Goal: Find specific page/section: Find specific page/section

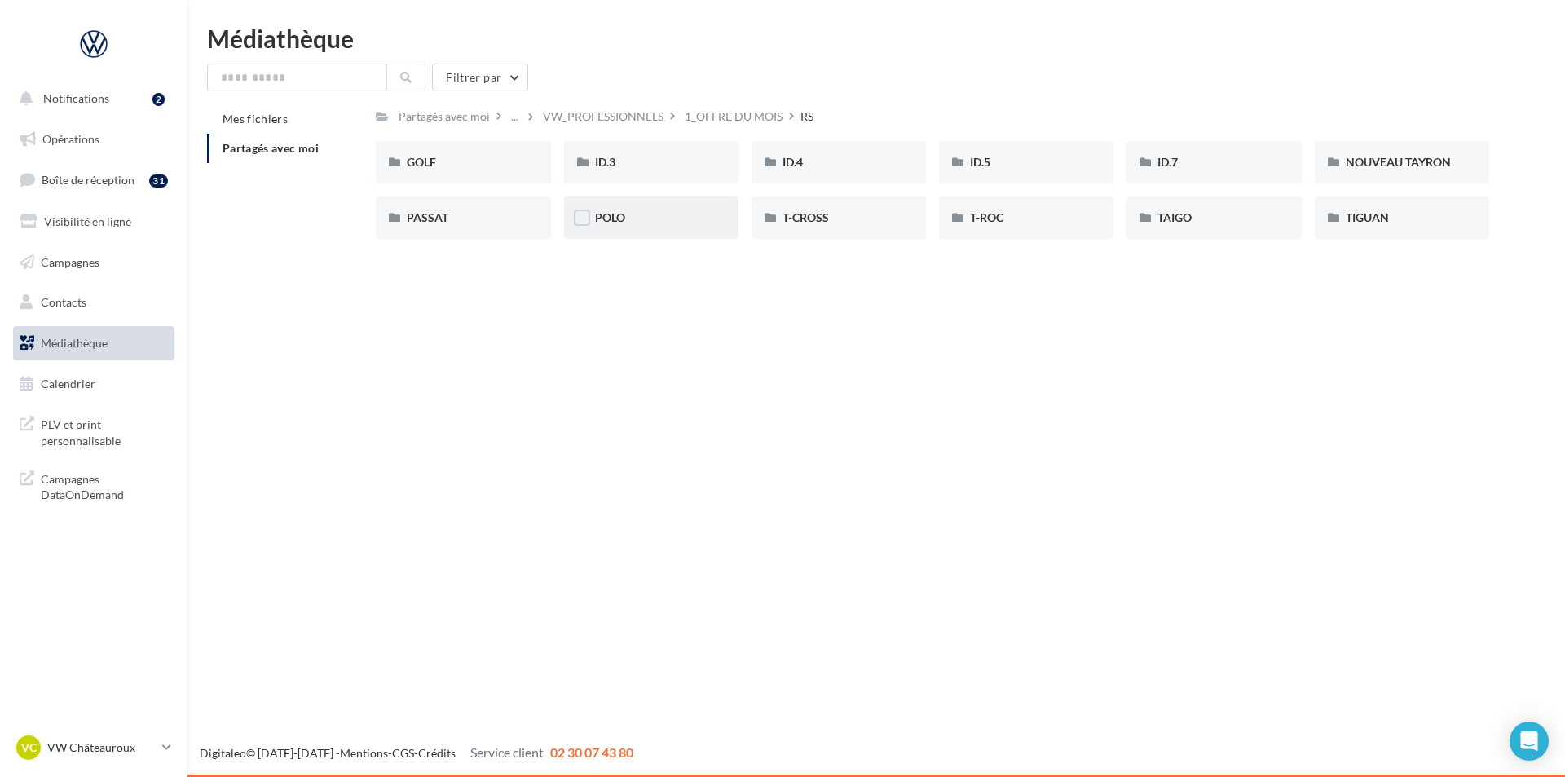
click at [708, 222] on div "POLO" at bounding box center [651, 217] width 174 height 42
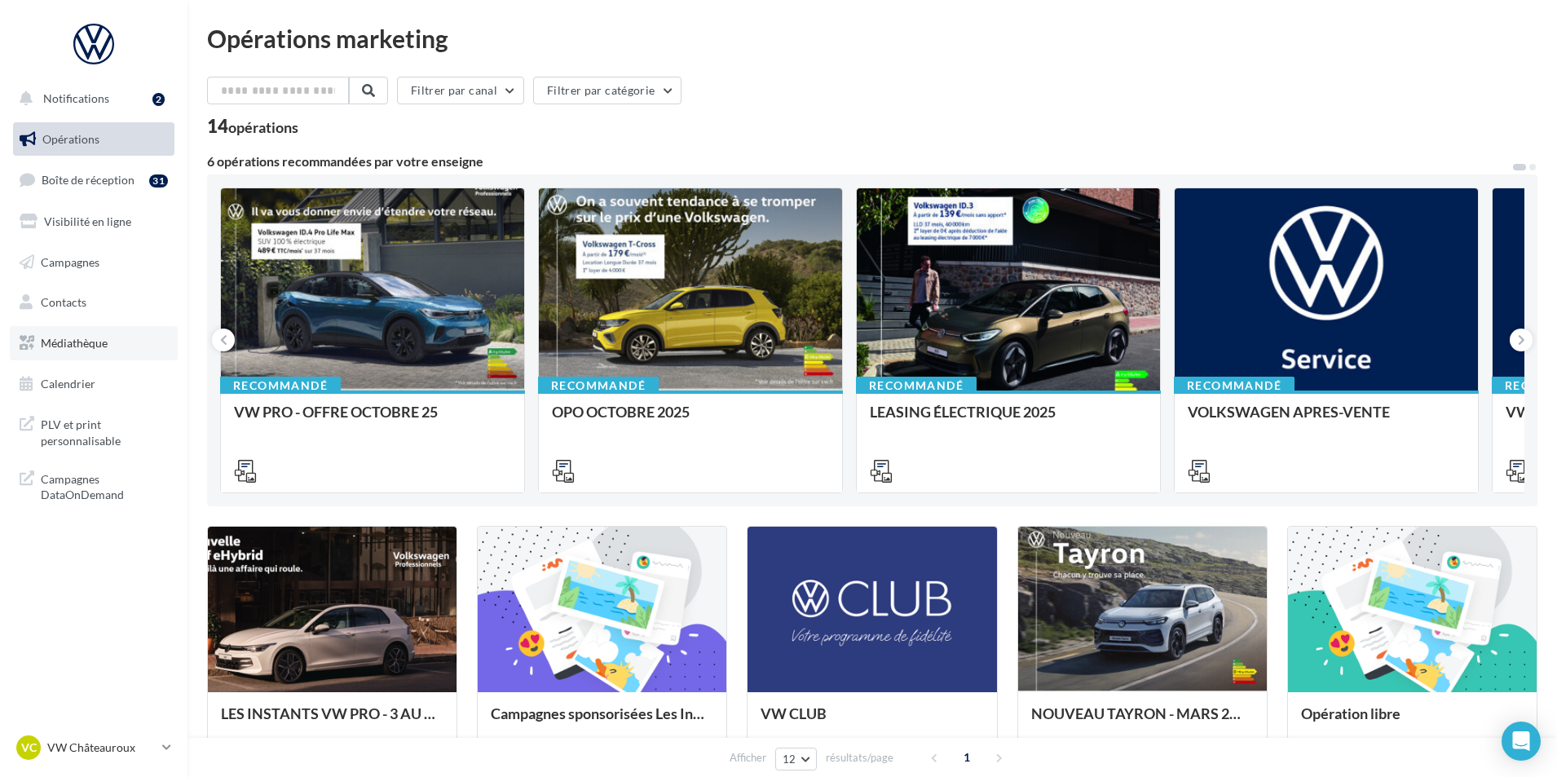
click at [73, 354] on link "Médiathèque" at bounding box center [94, 343] width 168 height 34
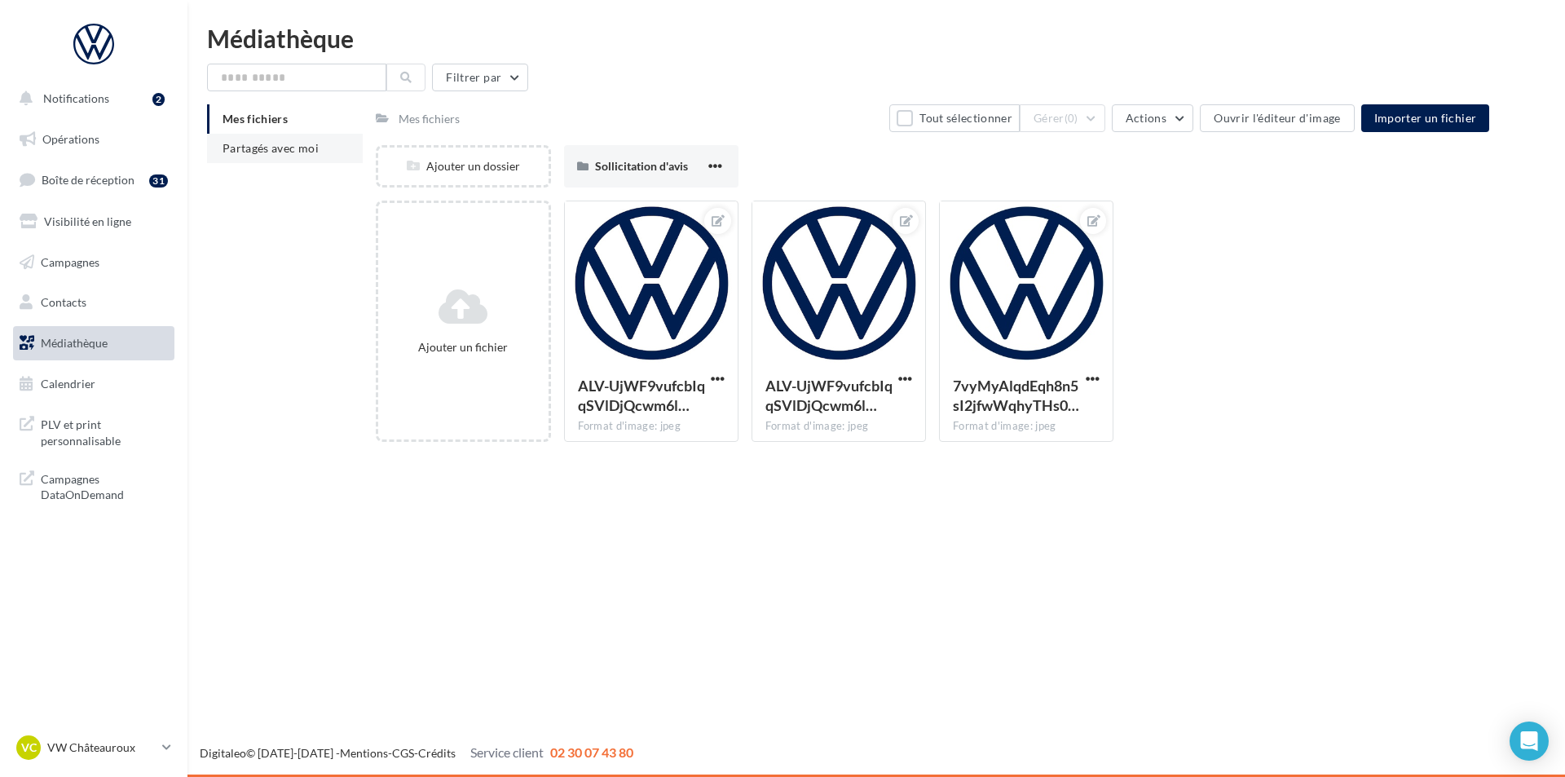
click at [250, 140] on li "Partagés avec moi" at bounding box center [285, 148] width 156 height 29
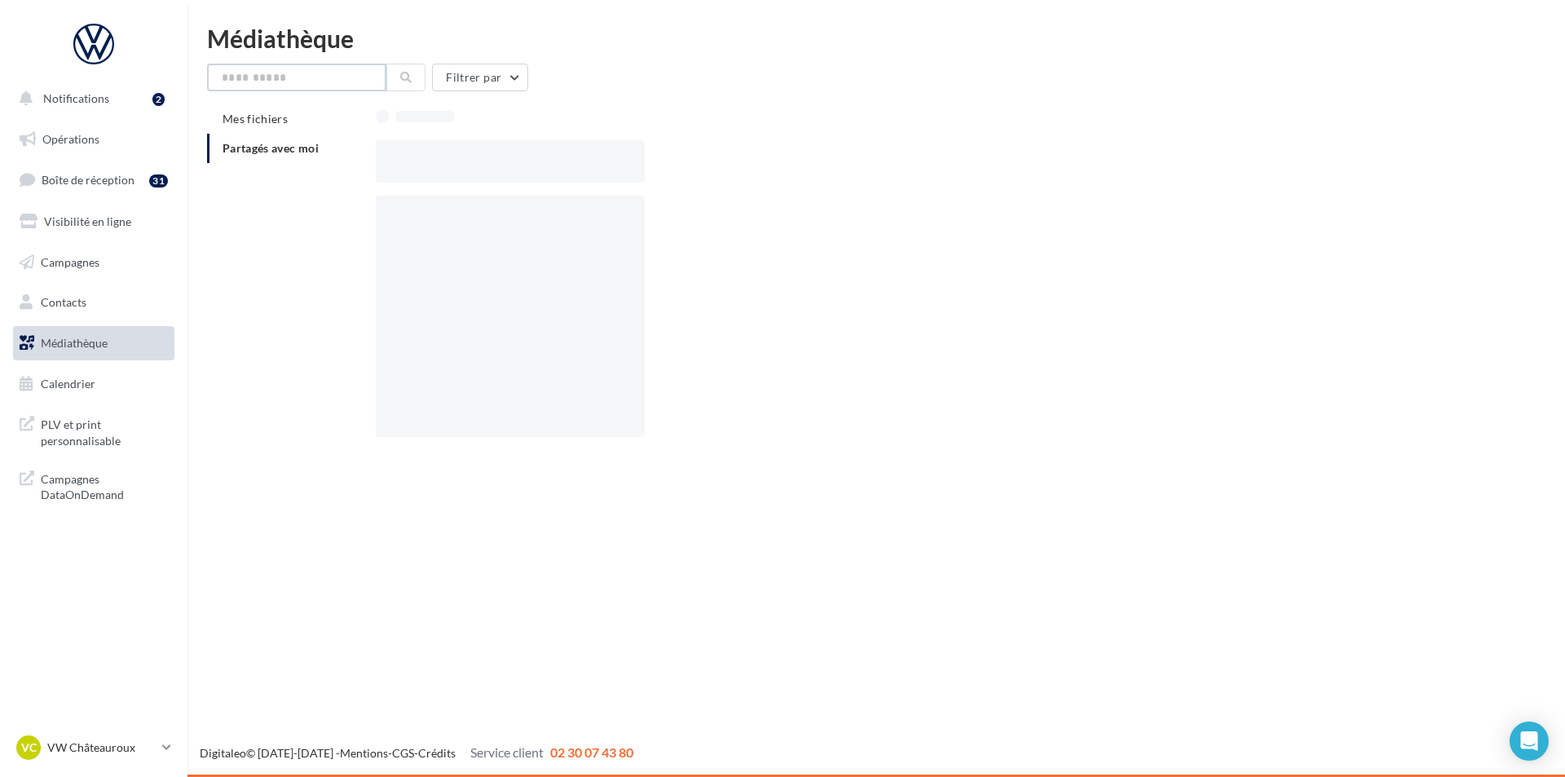
click at [307, 77] on input "text" at bounding box center [296, 78] width 179 height 28
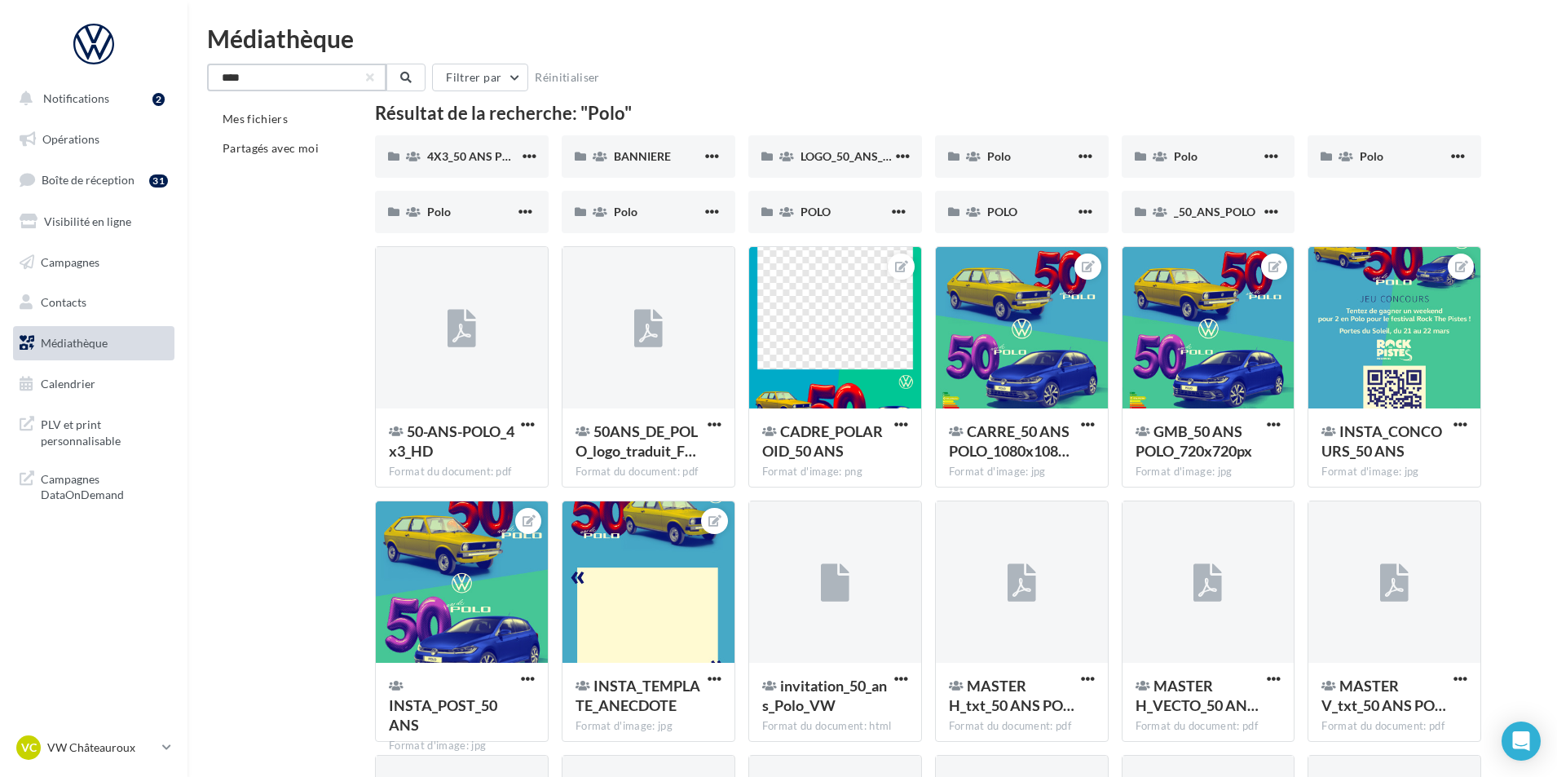
type input "****"
click at [476, 211] on div "Polo" at bounding box center [471, 212] width 88 height 16
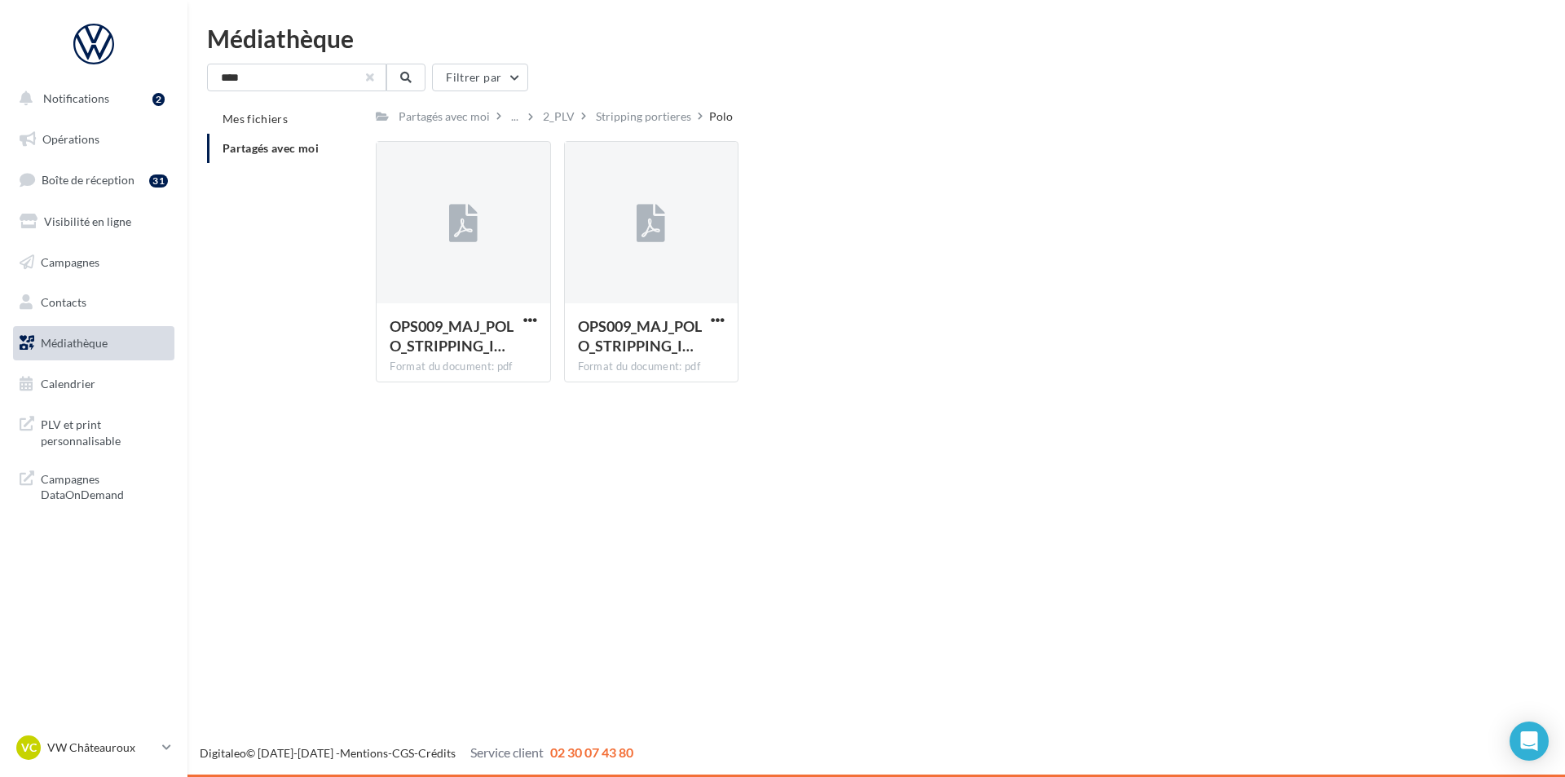
click at [373, 80] on button "button" at bounding box center [370, 77] width 7 height 7
click at [326, 152] on li "Partagés avec moi" at bounding box center [285, 148] width 156 height 29
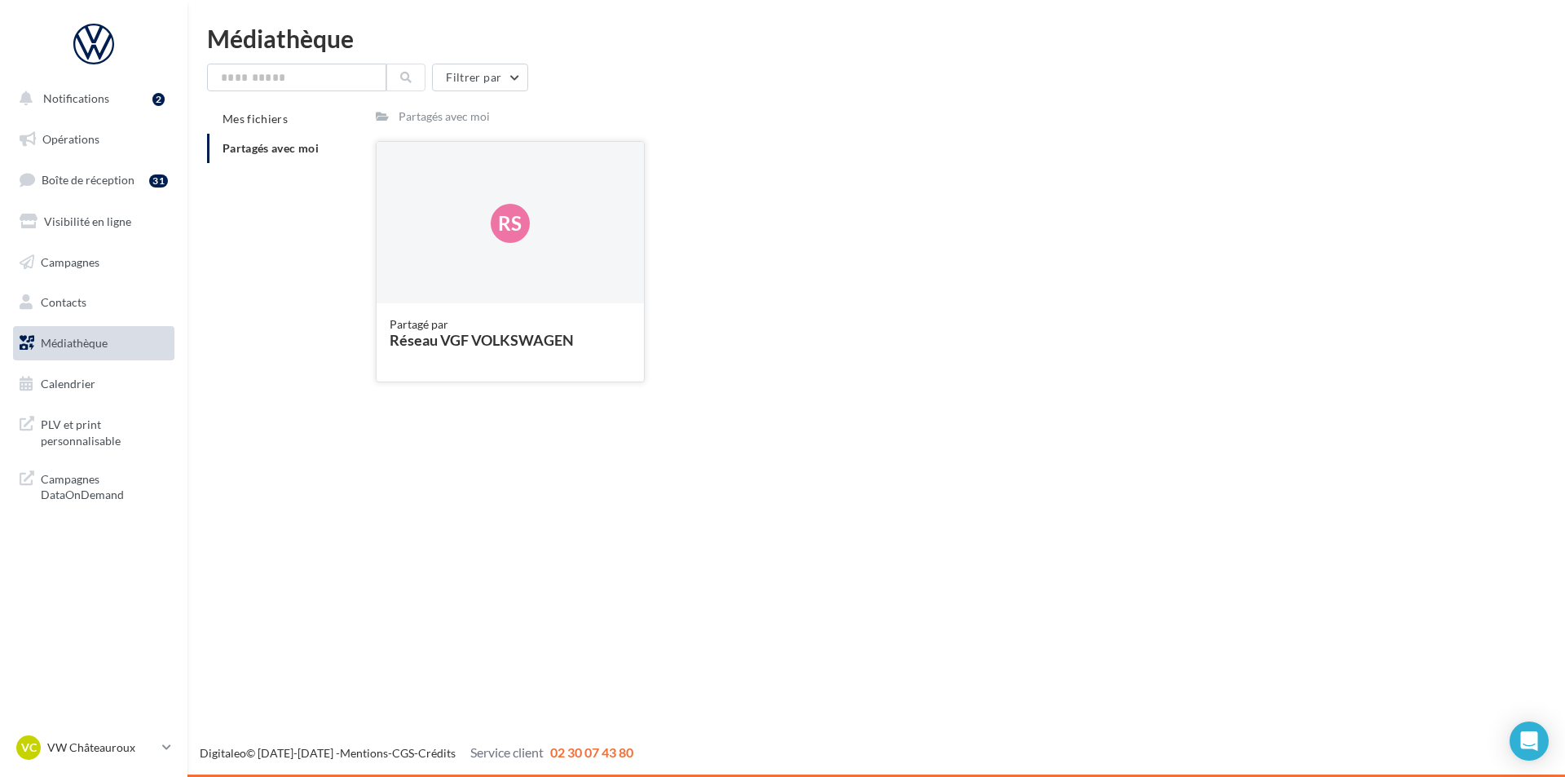
click at [594, 343] on div "Réseau VGF VOLKSWAGEN" at bounding box center [510, 339] width 240 height 15
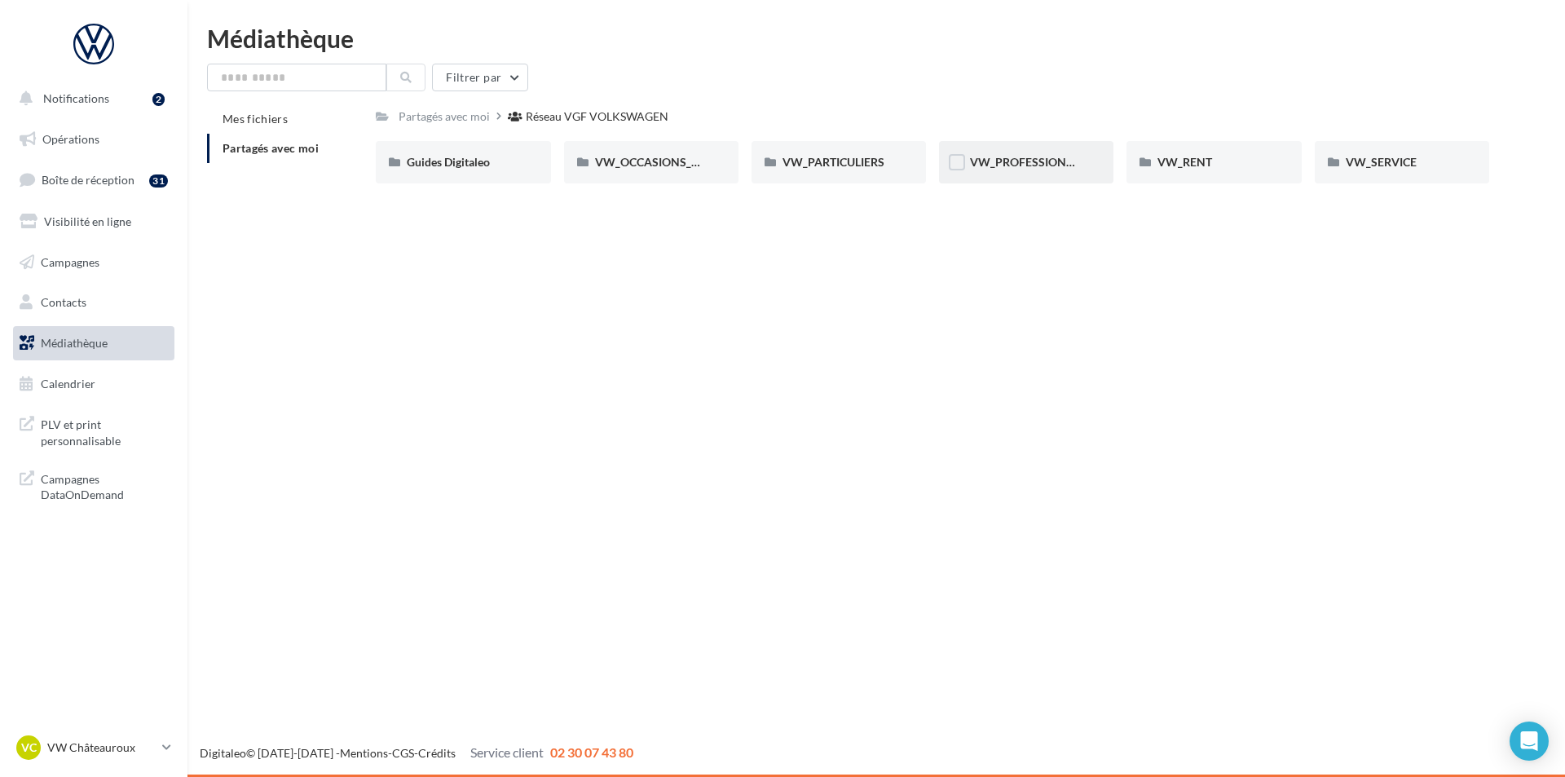
click at [1014, 177] on div "VW_PROFESSIONNELS" at bounding box center [1026, 162] width 174 height 42
click at [705, 166] on div "1_OFFRE DU MOIS" at bounding box center [651, 162] width 112 height 16
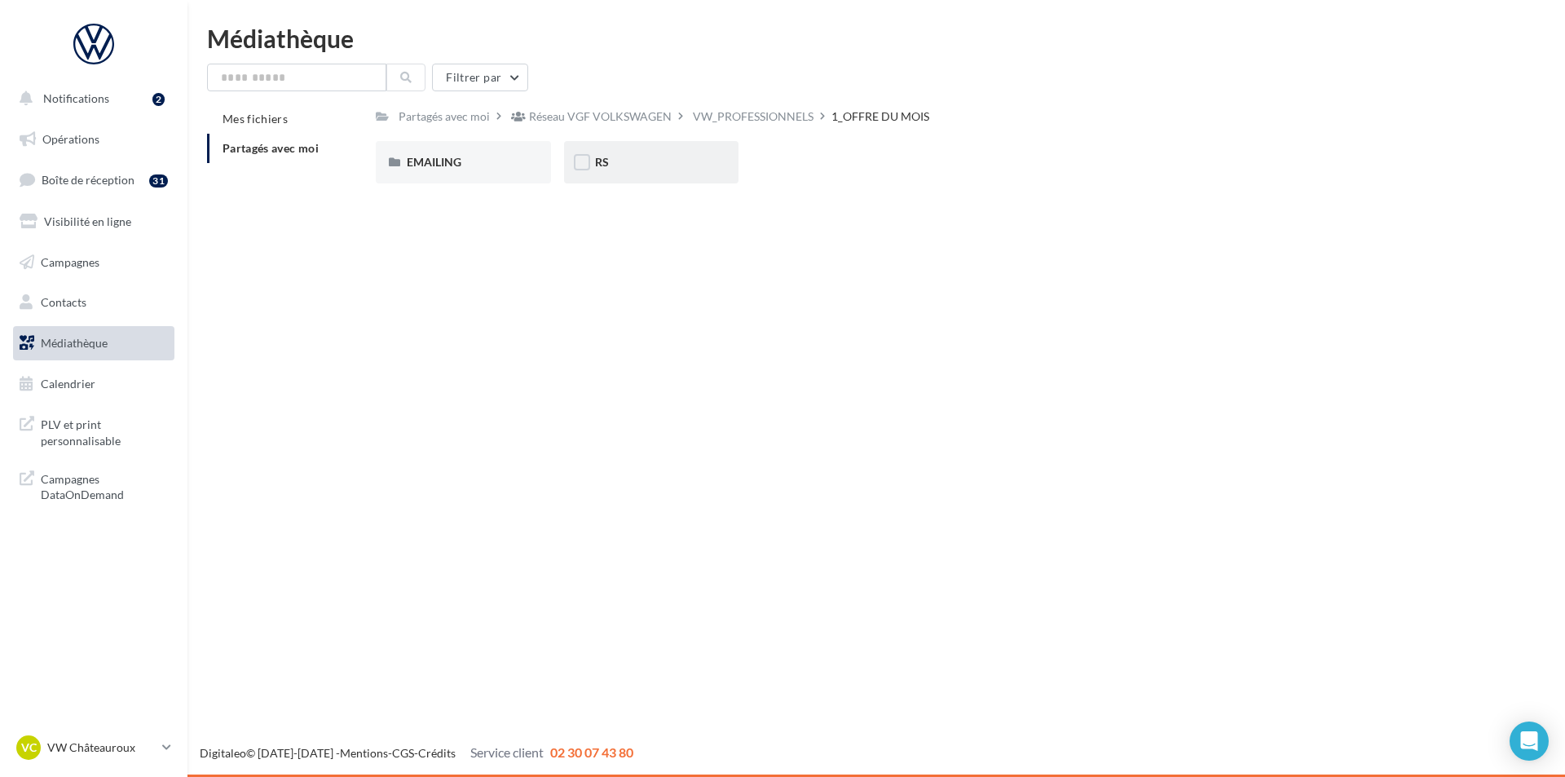
click at [668, 169] on div "RS" at bounding box center [651, 162] width 112 height 16
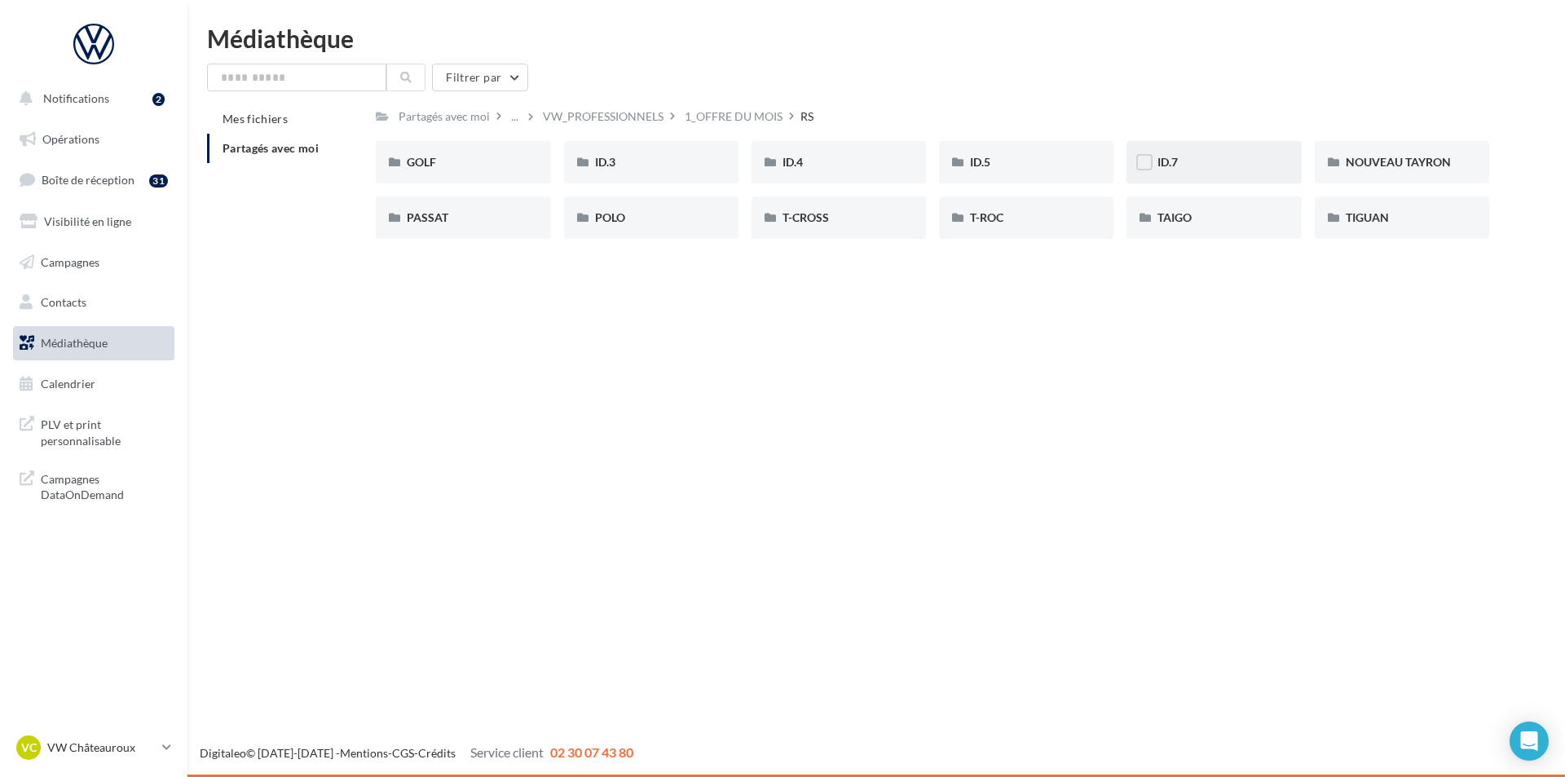
click at [1226, 173] on div "ID.7" at bounding box center [1213, 162] width 174 height 42
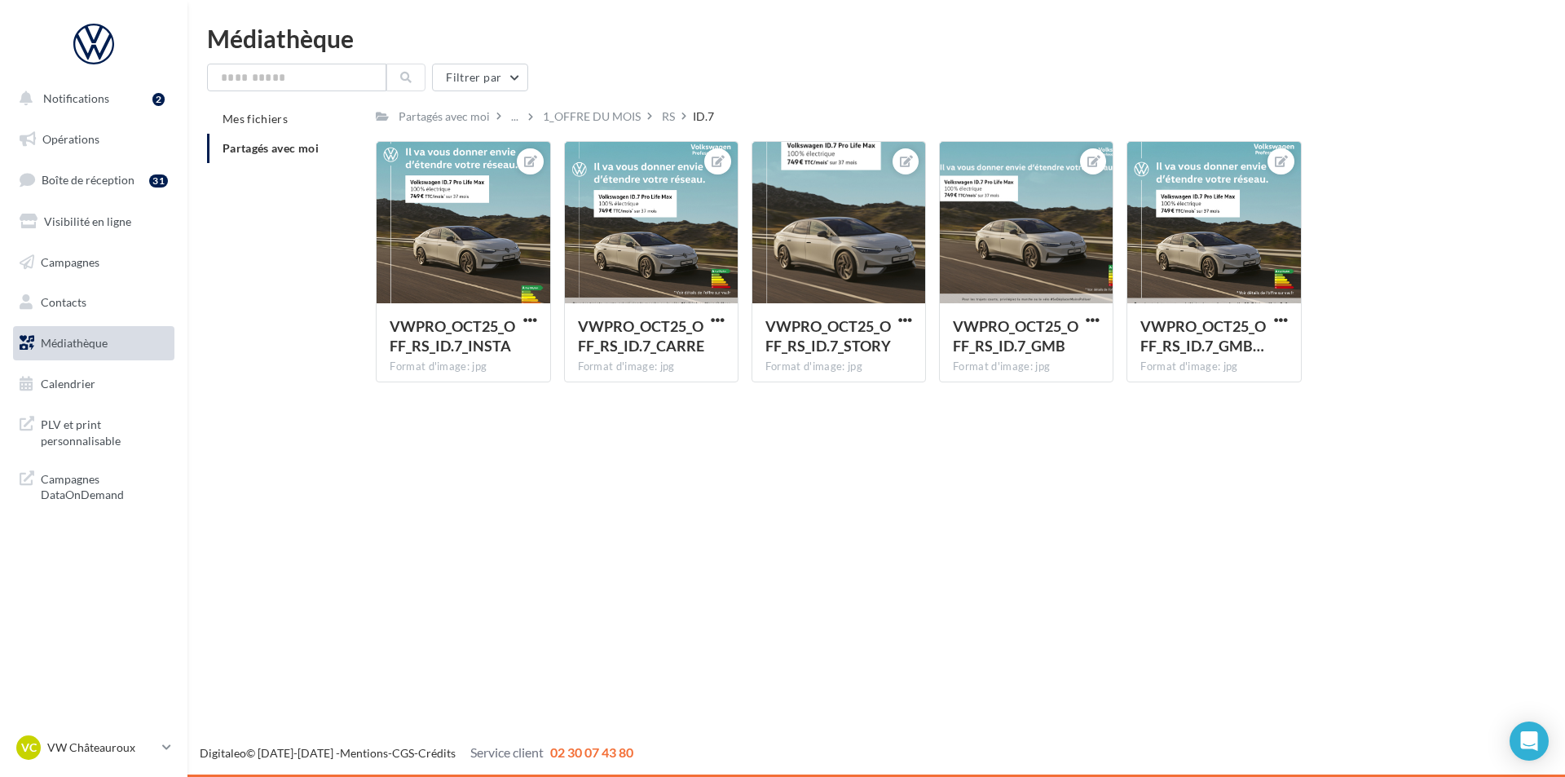
drag, startPoint x: 124, startPoint y: 738, endPoint x: 126, endPoint y: 727, distance: 11.7
click at [125, 735] on div "VC VW Châteauroux vw-alse-36007" at bounding box center [85, 747] width 139 height 24
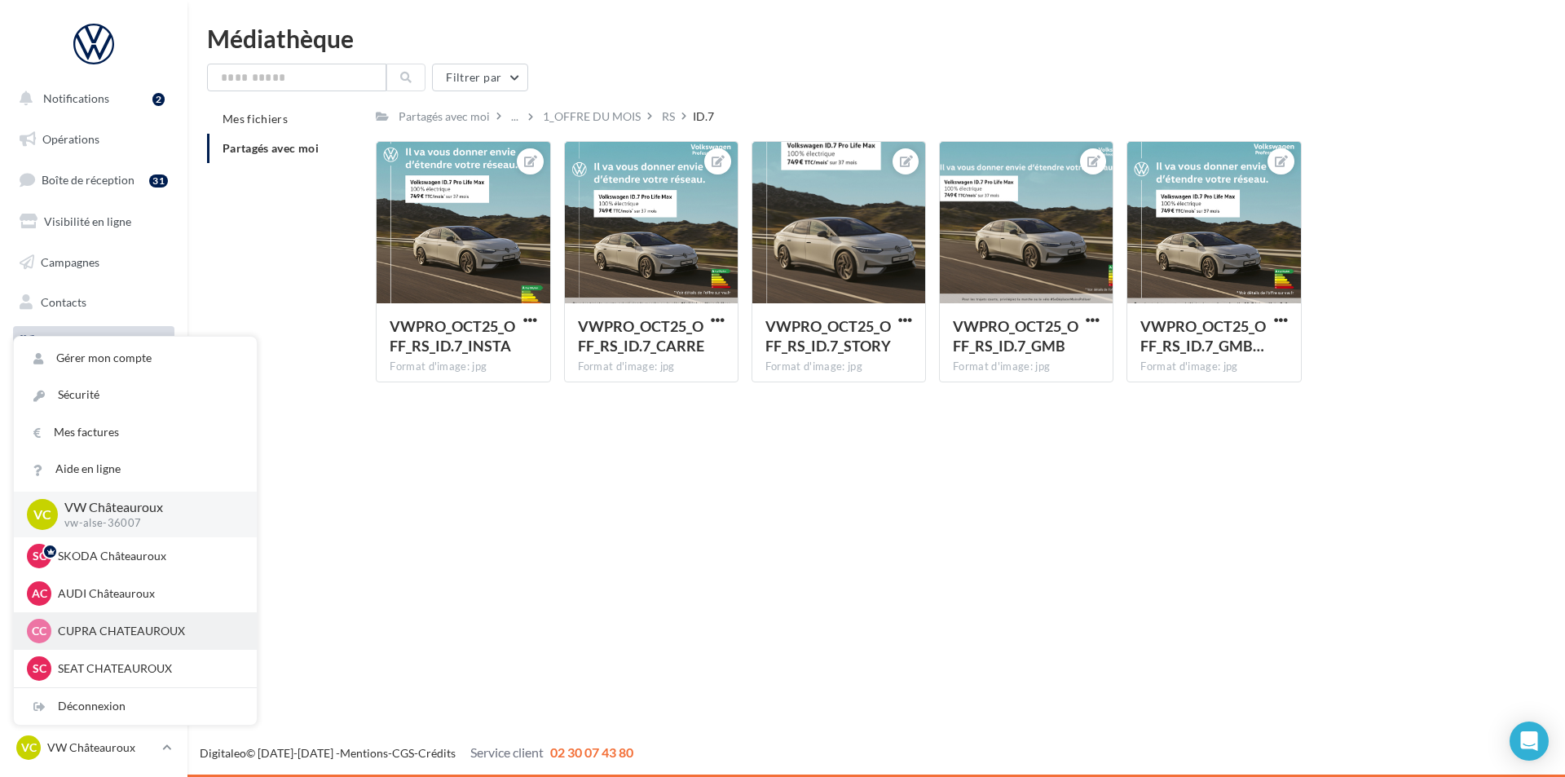
click at [158, 623] on p "CUPRA CHATEAUROUX" at bounding box center [147, 631] width 179 height 16
